Goal: Task Accomplishment & Management: Use online tool/utility

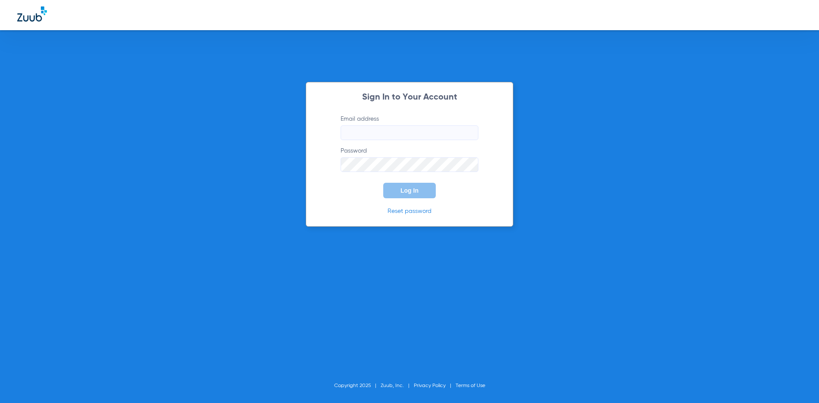
type input "[EMAIL_ADDRESS][DOMAIN_NAME]"
click at [418, 192] on span "Log In" at bounding box center [409, 190] width 18 height 7
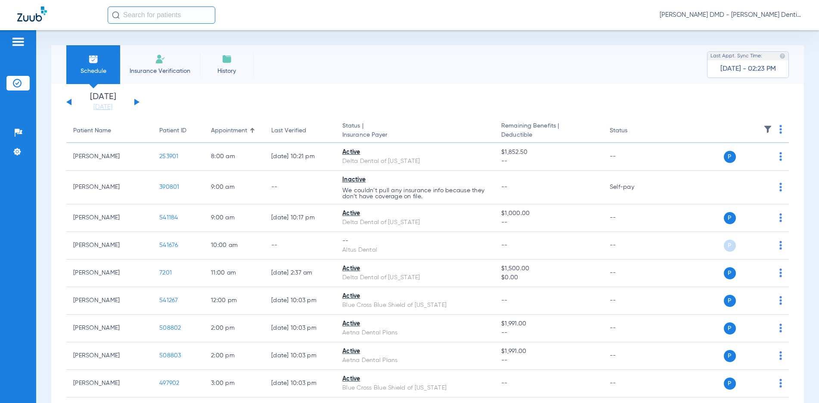
click at [159, 16] on input "text" at bounding box center [162, 14] width 108 height 17
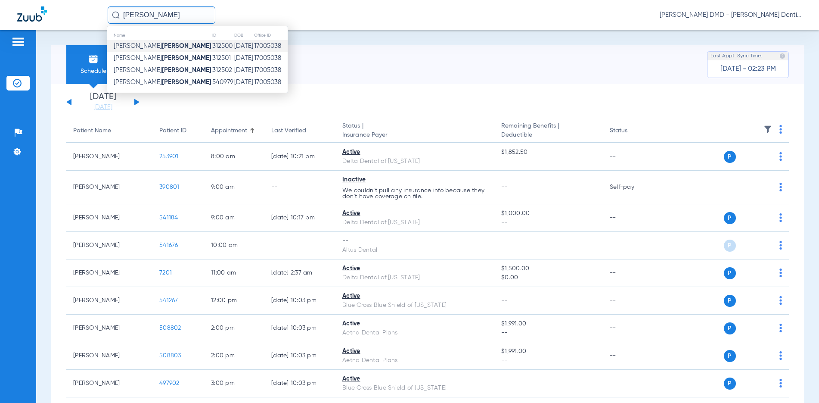
type input "[PERSON_NAME]"
click at [142, 49] on span "[PERSON_NAME]" at bounding box center [163, 46] width 98 height 6
